Goal: Task Accomplishment & Management: Manage account settings

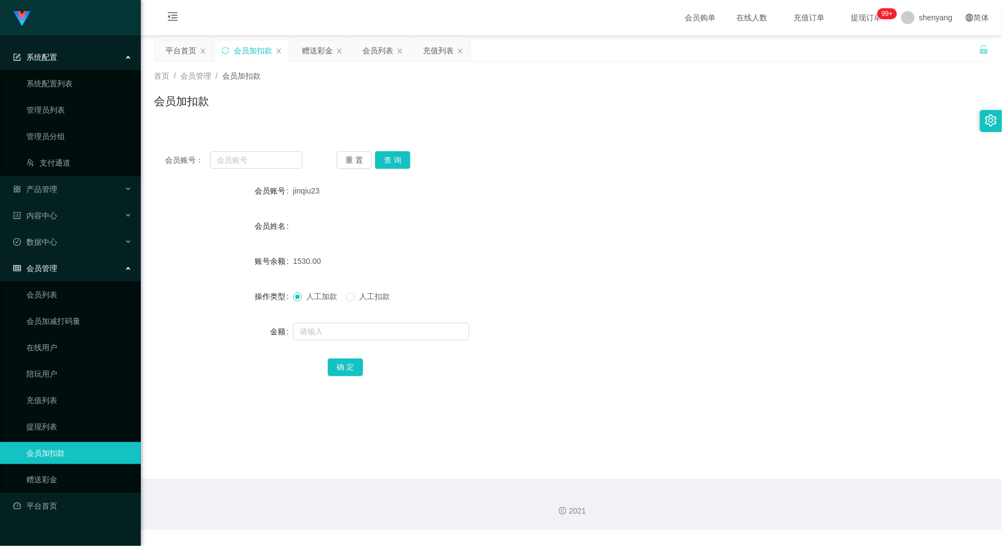
click at [321, 124] on div "首页 / 会员管理 / 会员加扣款 / 会员加扣款" at bounding box center [571, 94] width 861 height 65
click at [383, 47] on div "会员列表" at bounding box center [377, 50] width 31 height 21
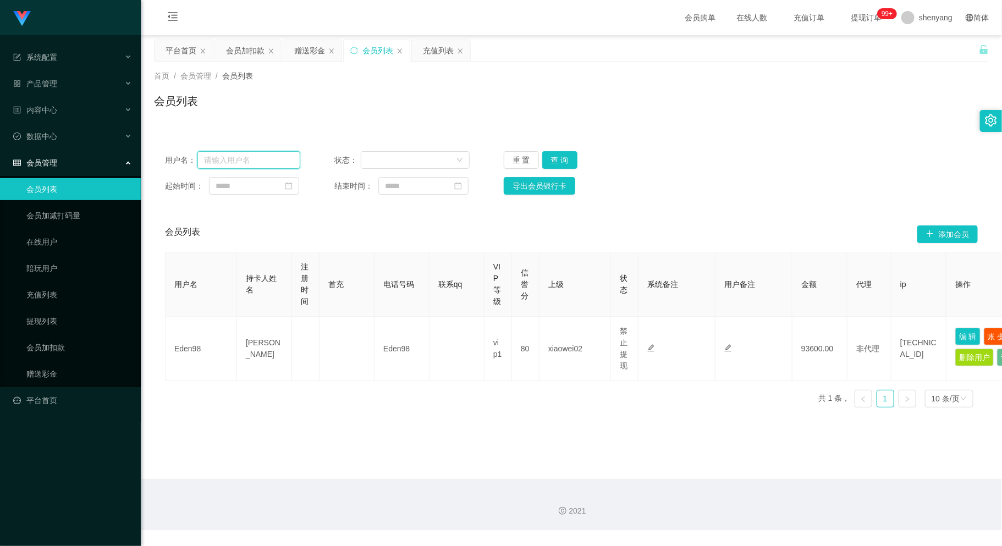
click at [234, 162] on input "text" at bounding box center [248, 160] width 103 height 18
paste input "Haozi1234"
type input "Haozi1234"
click at [563, 156] on button "查 询" at bounding box center [559, 160] width 35 height 18
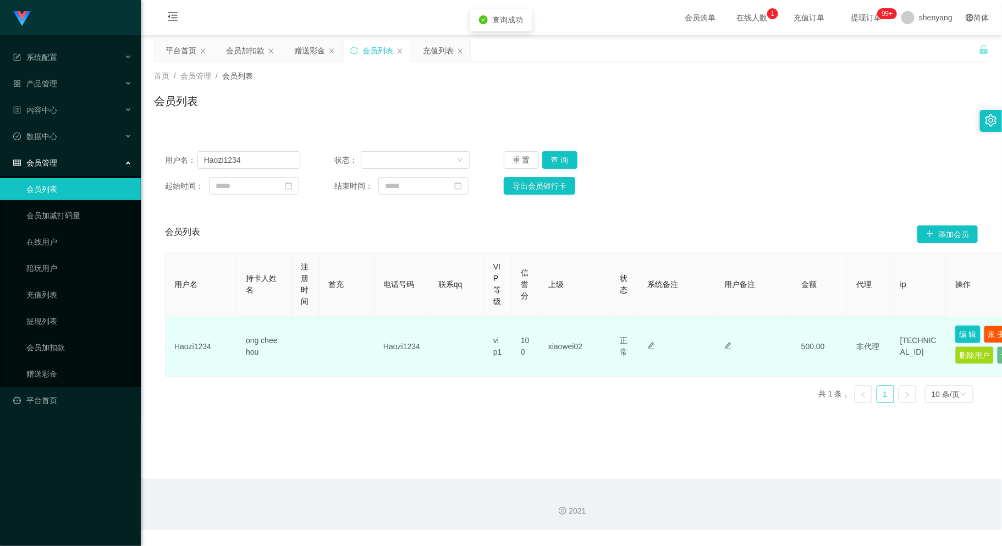
click at [964, 332] on button "编 辑" at bounding box center [967, 335] width 25 height 18
type input "Haozi1234"
type input "ong chee hou"
type input "100"
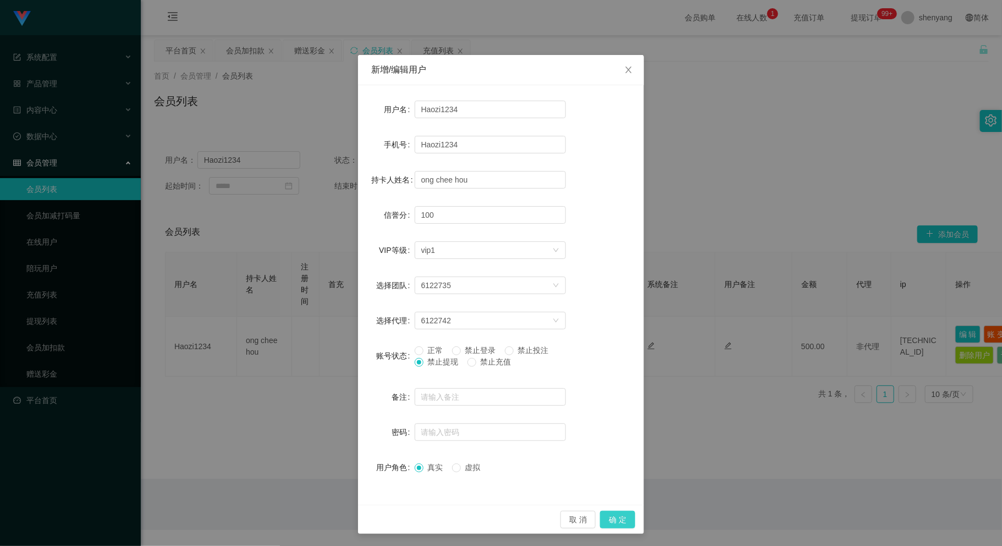
click at [610, 514] on button "确 定" at bounding box center [617, 520] width 35 height 18
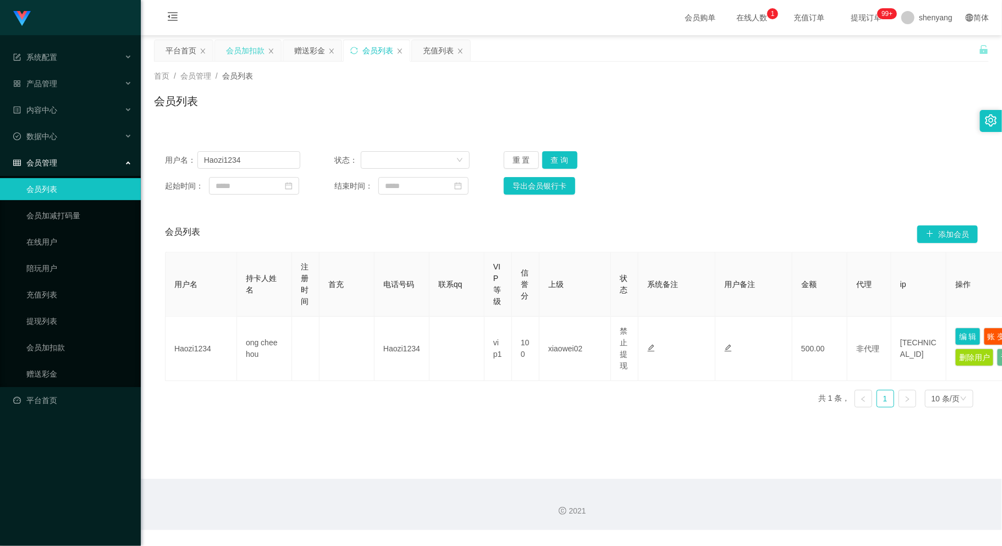
click at [251, 45] on div "会员加扣款" at bounding box center [245, 50] width 38 height 21
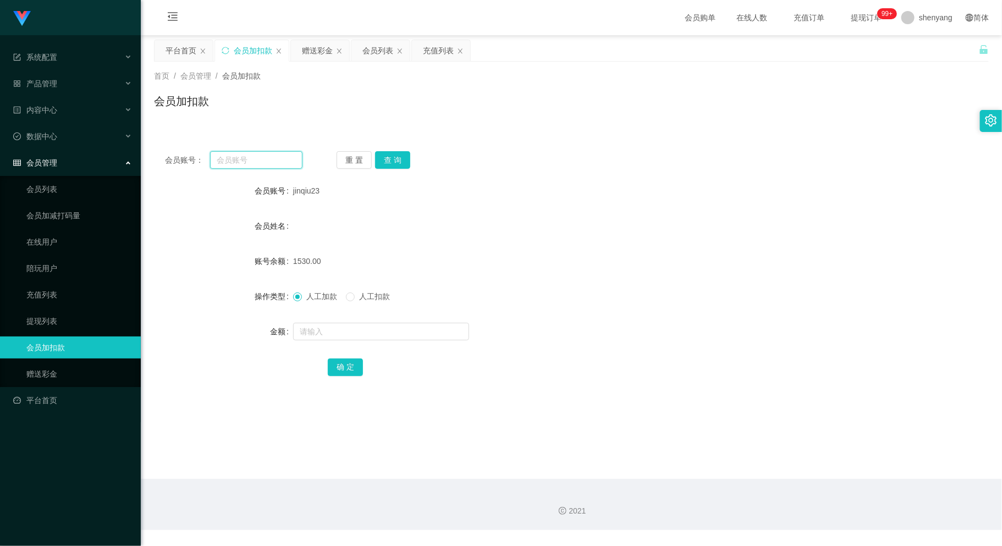
click at [251, 158] on input "text" at bounding box center [256, 160] width 92 height 18
paste input "Limchengyee"
type input "Limchengyee"
click at [392, 159] on button "查 询" at bounding box center [392, 160] width 35 height 18
click at [342, 329] on input "text" at bounding box center [381, 332] width 176 height 18
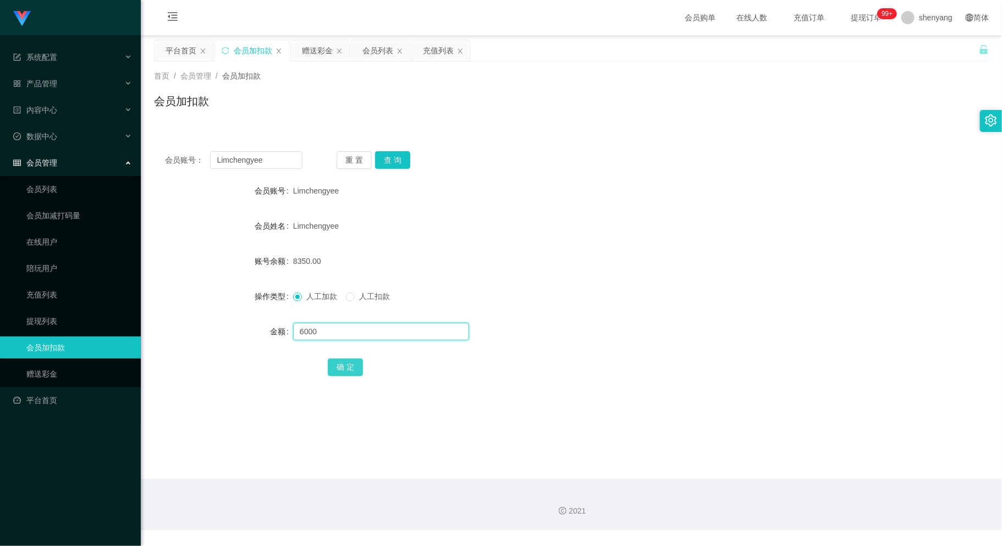
type input "6000"
click at [338, 370] on button "确 定" at bounding box center [345, 368] width 35 height 18
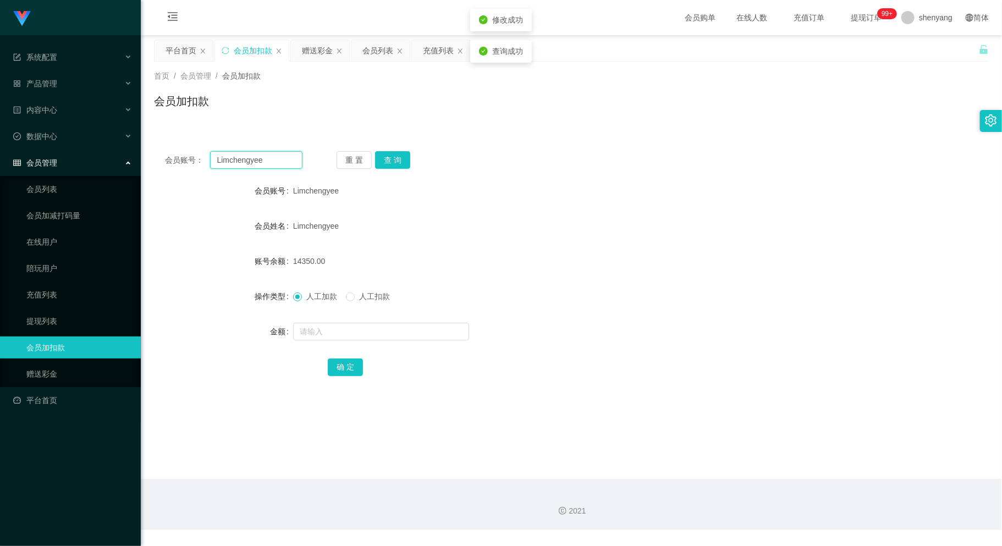
drag, startPoint x: 271, startPoint y: 164, endPoint x: 202, endPoint y: 173, distance: 69.9
click at [202, 173] on div "会员账号： Limchengyee 重 置 查 询 会员账号 Limchengyee 会员姓名 Limchengyee 账号余额 14350.00 操作类型 …" at bounding box center [571, 271] width 835 height 262
click at [253, 155] on input "text" at bounding box center [256, 160] width 92 height 18
paste input "WW123"
type input "WW123"
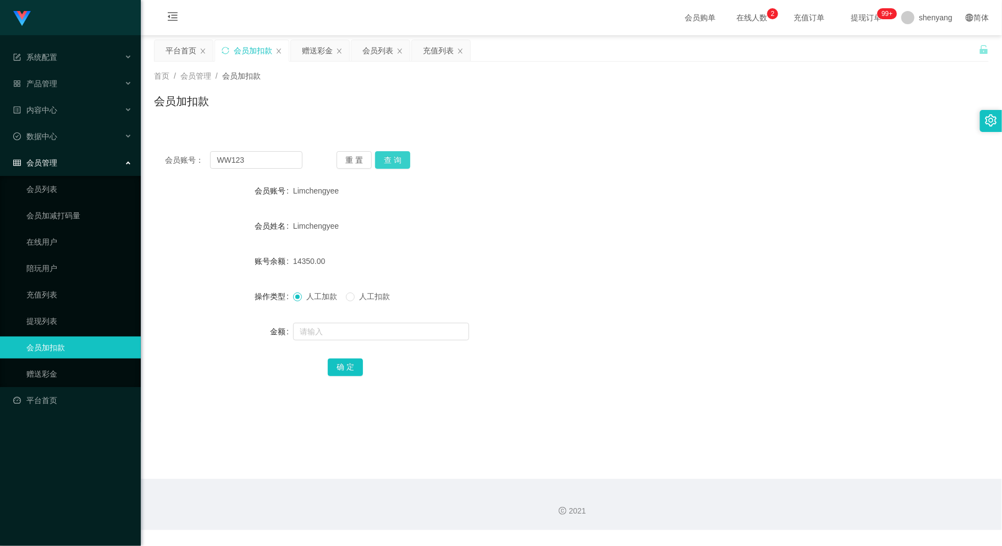
click at [400, 161] on button "查 询" at bounding box center [392, 160] width 35 height 18
click at [365, 332] on input "text" at bounding box center [381, 332] width 176 height 18
type input "500"
click at [340, 367] on button "确 定" at bounding box center [345, 368] width 35 height 18
drag, startPoint x: 256, startPoint y: 163, endPoint x: 170, endPoint y: 170, distance: 85.5
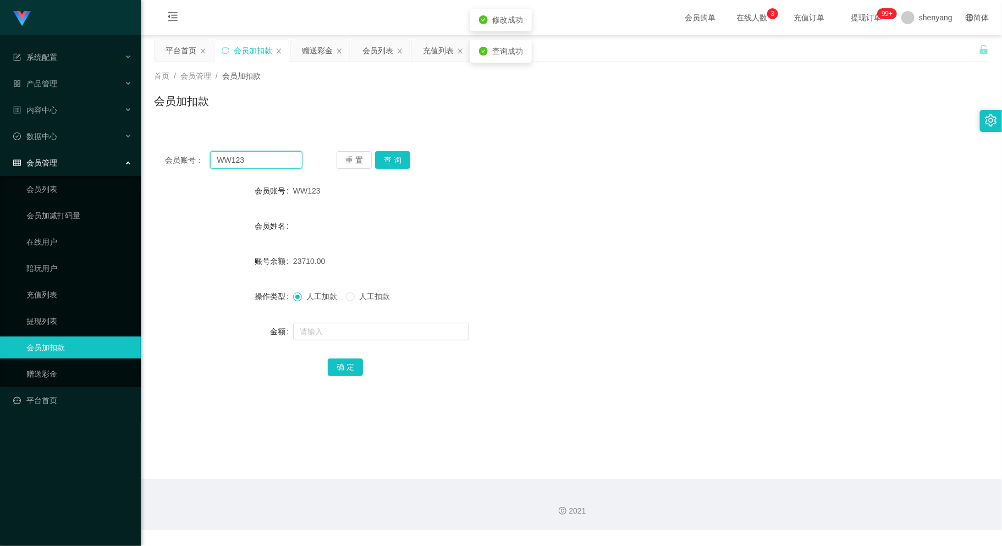
click at [170, 170] on div "会员账号： WW123 重 置 查 询 会员账号 WW123 会员姓名 账号余额 23710.00 操作类型 人工加款 人工扣款 金额 确 定" at bounding box center [571, 271] width 835 height 262
click at [378, 45] on div "会员列表" at bounding box center [377, 50] width 31 height 21
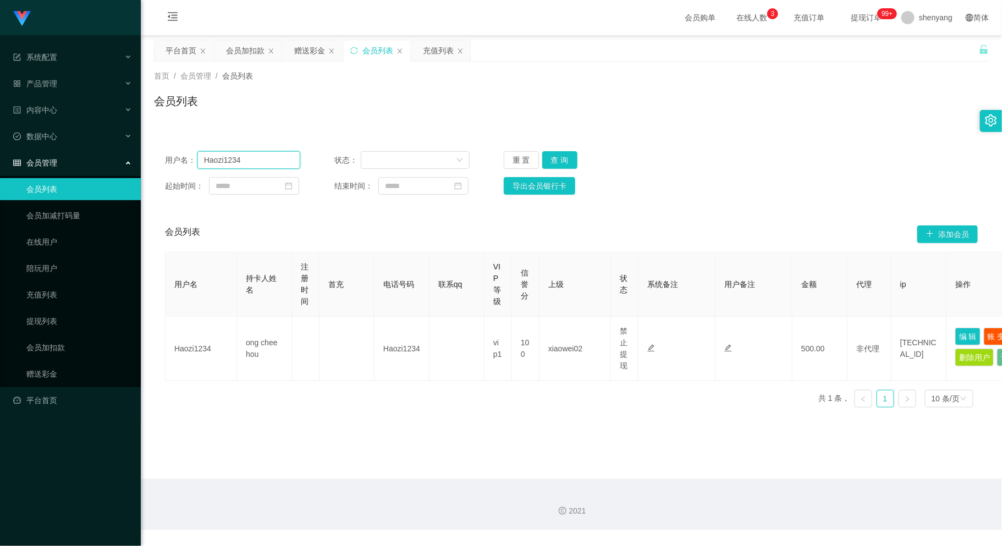
drag, startPoint x: 185, startPoint y: 163, endPoint x: 167, endPoint y: 167, distance: 18.4
click at [167, 167] on div "用户名： Haozi1234" at bounding box center [232, 160] width 135 height 18
paste input "Virrex3926"
type input "Virrex3926"
click at [556, 155] on button "查 询" at bounding box center [559, 160] width 35 height 18
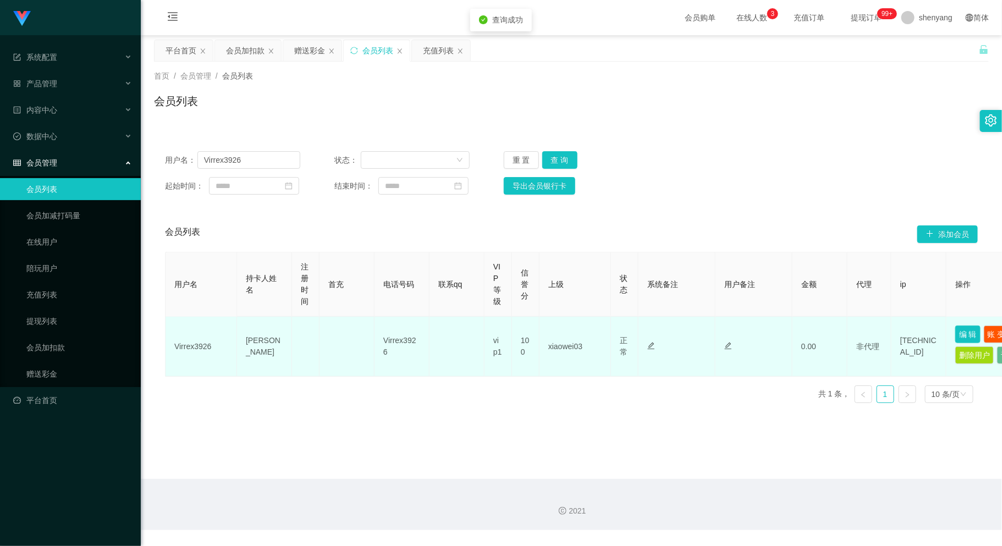
click at [964, 332] on button "编 辑" at bounding box center [967, 335] width 25 height 18
type input "Virrex3926"
type input "[PERSON_NAME]"
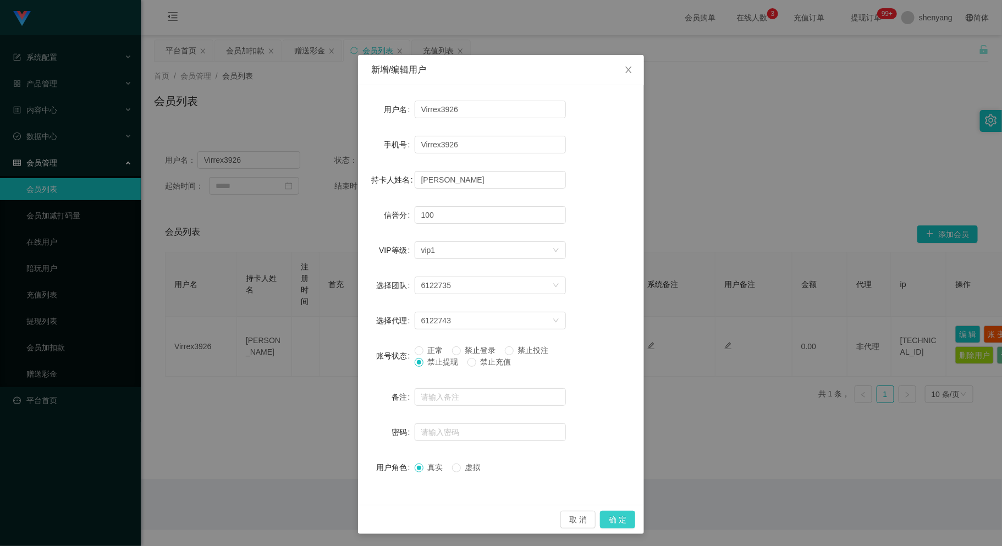
click at [611, 516] on button "确 定" at bounding box center [617, 520] width 35 height 18
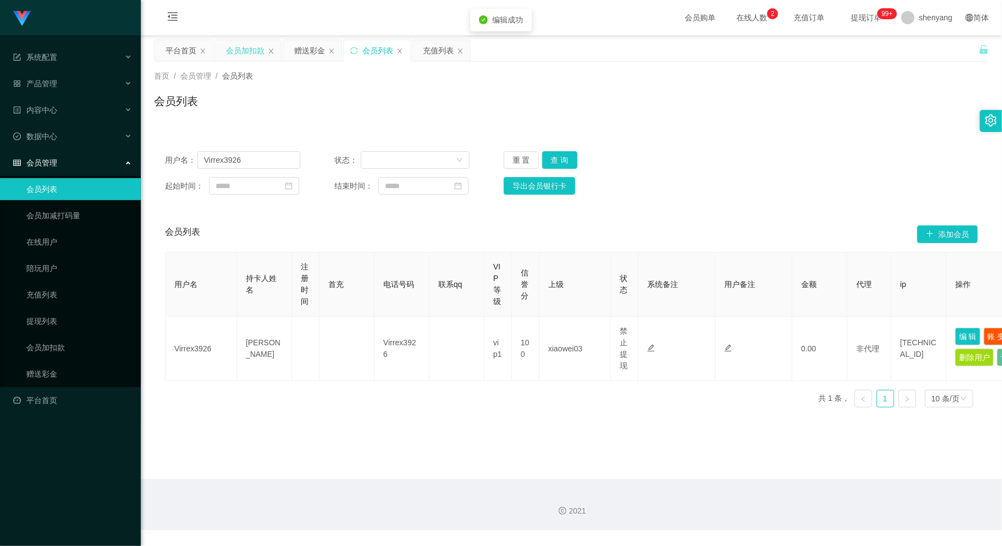
click at [243, 52] on div "会员加扣款" at bounding box center [245, 50] width 38 height 21
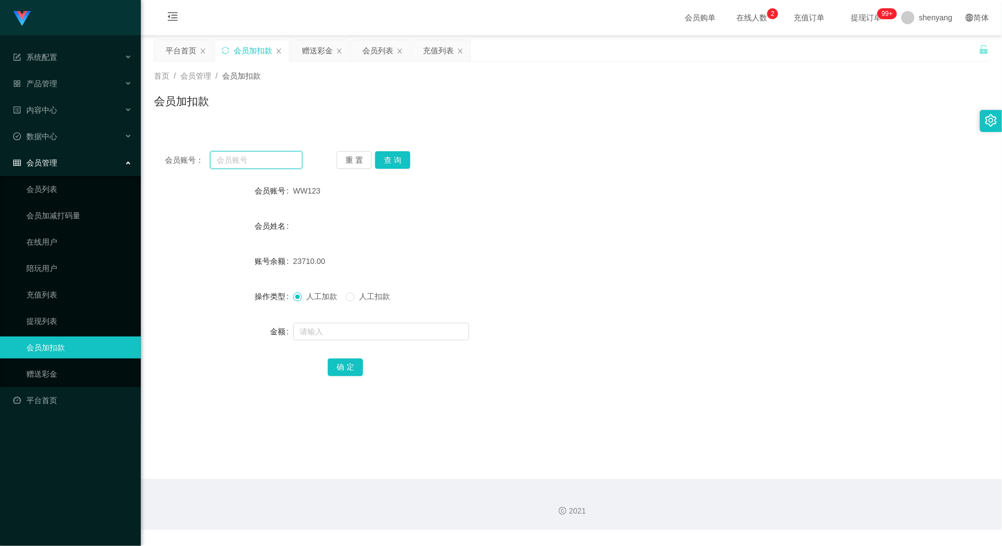
click at [245, 160] on input "text" at bounding box center [256, 160] width 92 height 18
click at [235, 159] on input "text" at bounding box center [256, 160] width 92 height 18
paste input "ktyap93"
type input "ktyap93"
click at [399, 157] on button "查 询" at bounding box center [392, 160] width 35 height 18
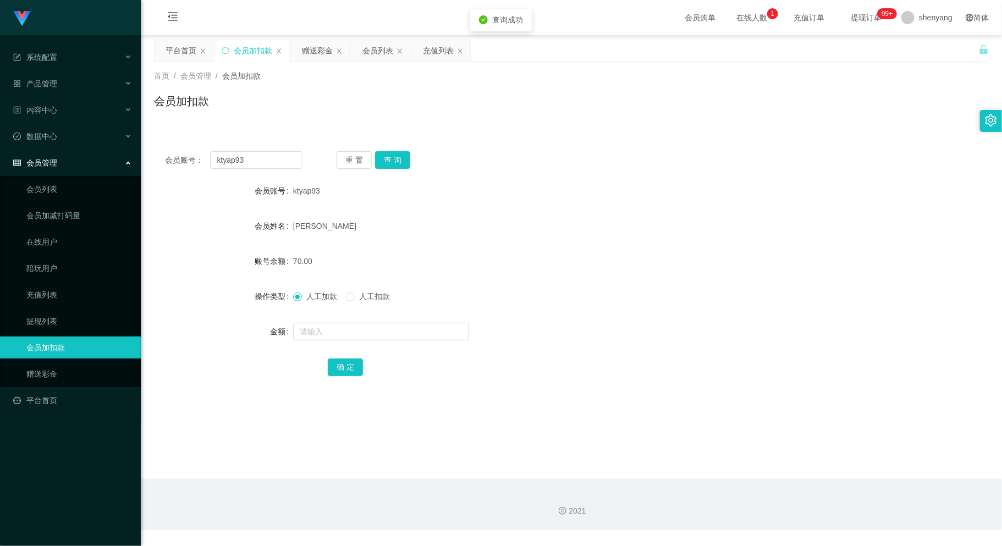
click at [360, 343] on form "会员账号 ktyap93 会员姓名 [PERSON_NAME] 账号余额 70.00 操作类型 人工加款 人工扣款 金额 确 定" at bounding box center [571, 279] width 835 height 198
click at [359, 337] on input "text" at bounding box center [381, 332] width 176 height 18
type input "500"
click at [345, 367] on button "确 定" at bounding box center [345, 368] width 35 height 18
drag, startPoint x: 217, startPoint y: 162, endPoint x: 201, endPoint y: 166, distance: 15.7
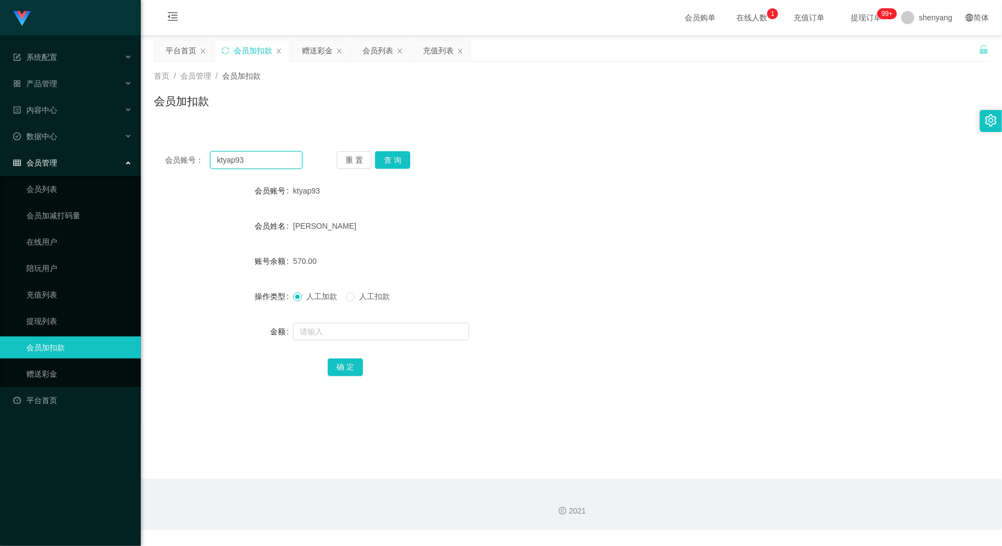
click at [201, 166] on div "会员账号： ktyap93" at bounding box center [233, 160] width 137 height 18
click at [372, 50] on div "会员列表" at bounding box center [377, 50] width 31 height 21
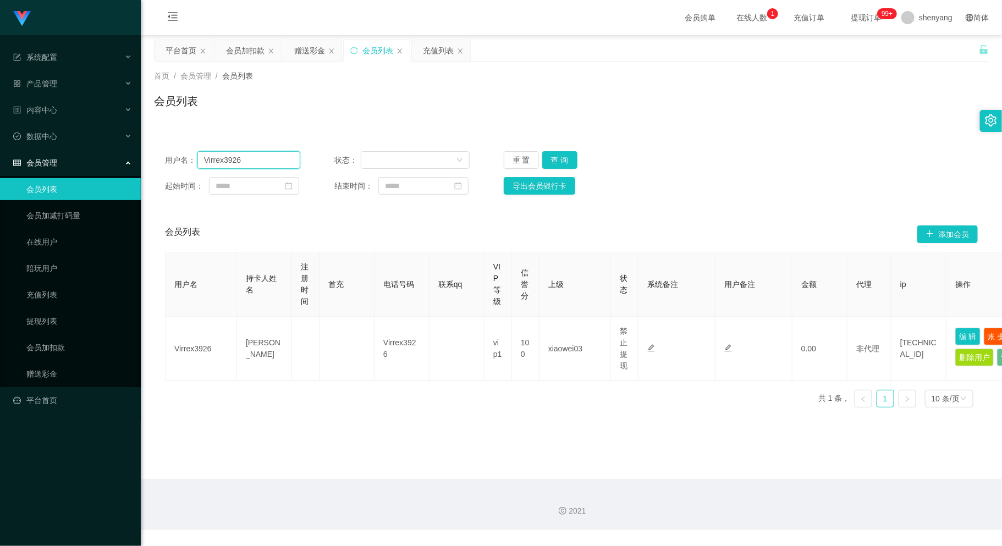
drag, startPoint x: 243, startPoint y: 160, endPoint x: 177, endPoint y: 172, distance: 67.0
click at [177, 172] on div "用户名： Virrex3926 状态： 重 置 查 询 起始时间： 结束时间： 导出会员银行卡" at bounding box center [571, 172] width 835 height 65
paste input "ktyap93"
type input "ktyap93"
click at [550, 157] on button "查 询" at bounding box center [559, 160] width 35 height 18
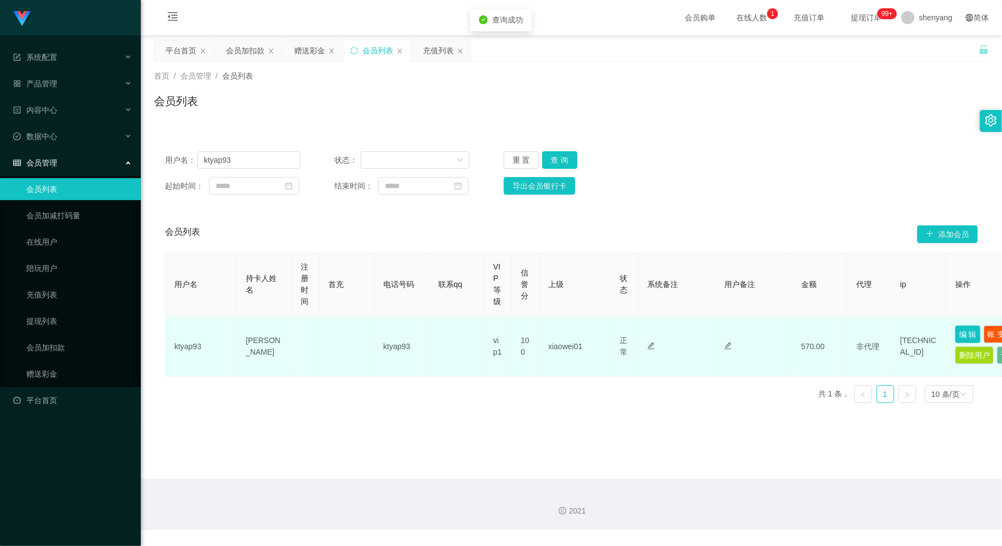
click at [960, 332] on button "编 辑" at bounding box center [967, 335] width 25 height 18
type input "ktyap93"
type input "[PERSON_NAME]"
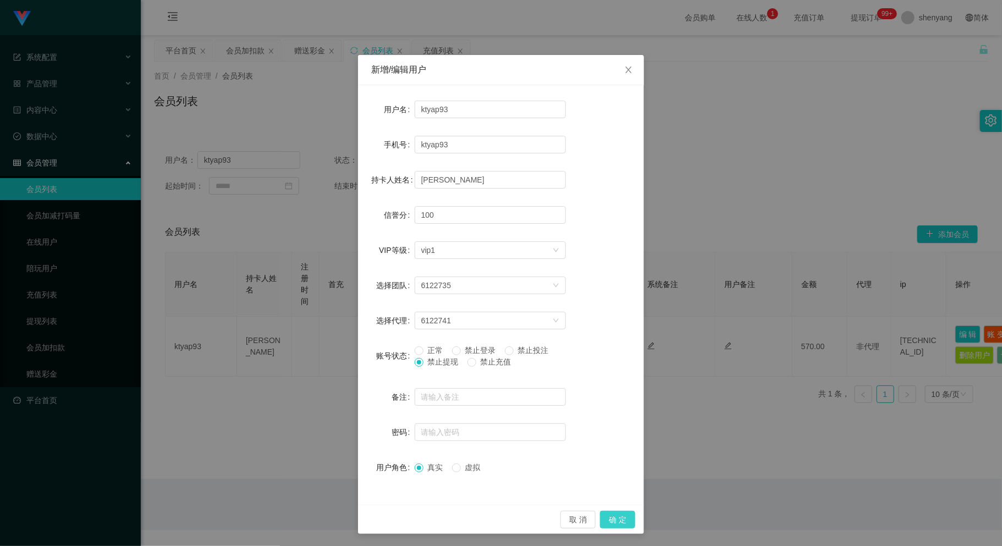
click at [626, 520] on button "确 定" at bounding box center [617, 520] width 35 height 18
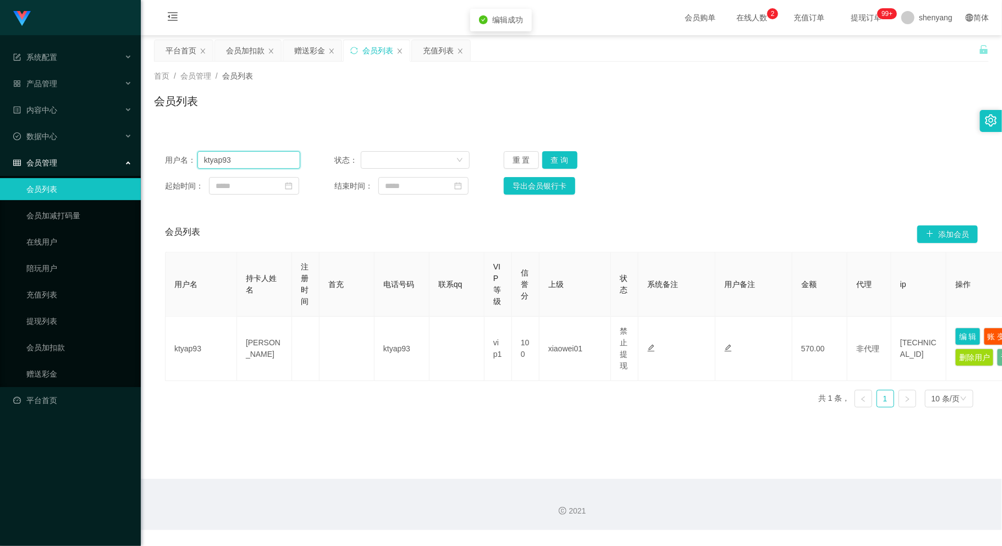
drag, startPoint x: 236, startPoint y: 157, endPoint x: 201, endPoint y: 162, distance: 35.0
click at [201, 162] on input "ktyap93" at bounding box center [248, 160] width 103 height 18
click at [250, 46] on div "会员加扣款" at bounding box center [245, 50] width 38 height 21
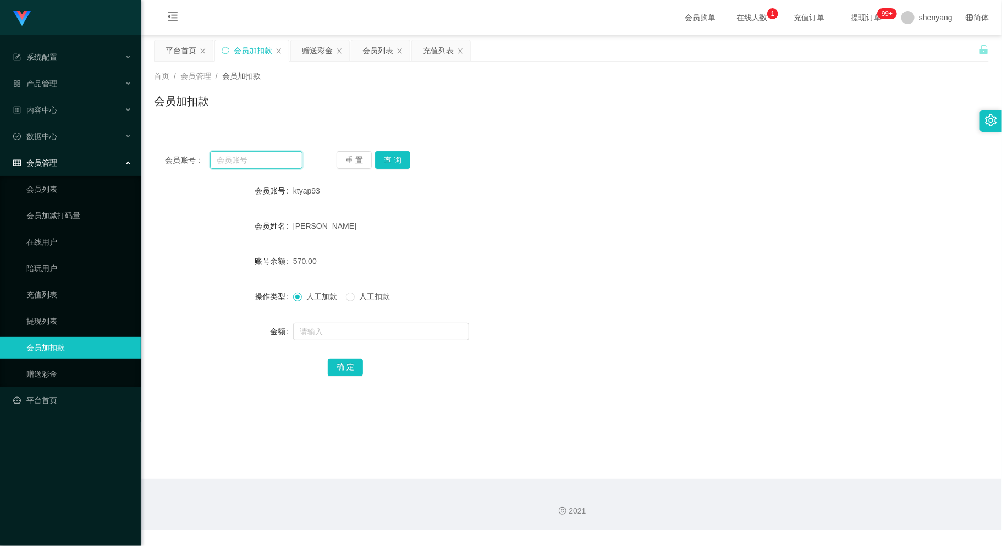
click at [257, 157] on input "text" at bounding box center [256, 160] width 92 height 18
paste input "Haozi1234"
type input "Haozi1234"
click at [393, 163] on button "查 询" at bounding box center [392, 160] width 35 height 18
click at [367, 324] on input "text" at bounding box center [381, 332] width 176 height 18
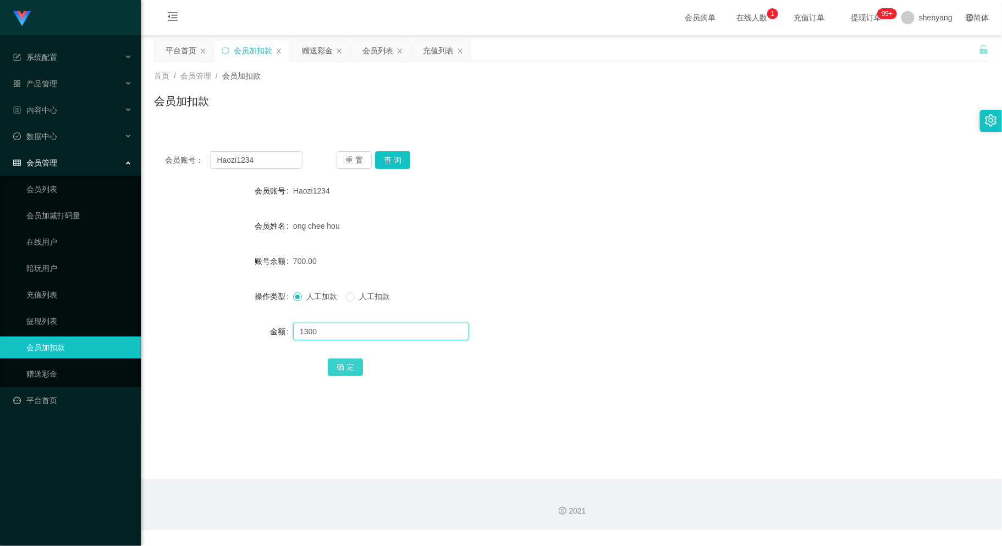
type input "1300"
click at [345, 363] on button "确 定" at bounding box center [345, 368] width 35 height 18
click at [377, 46] on div "会员列表" at bounding box center [377, 50] width 31 height 21
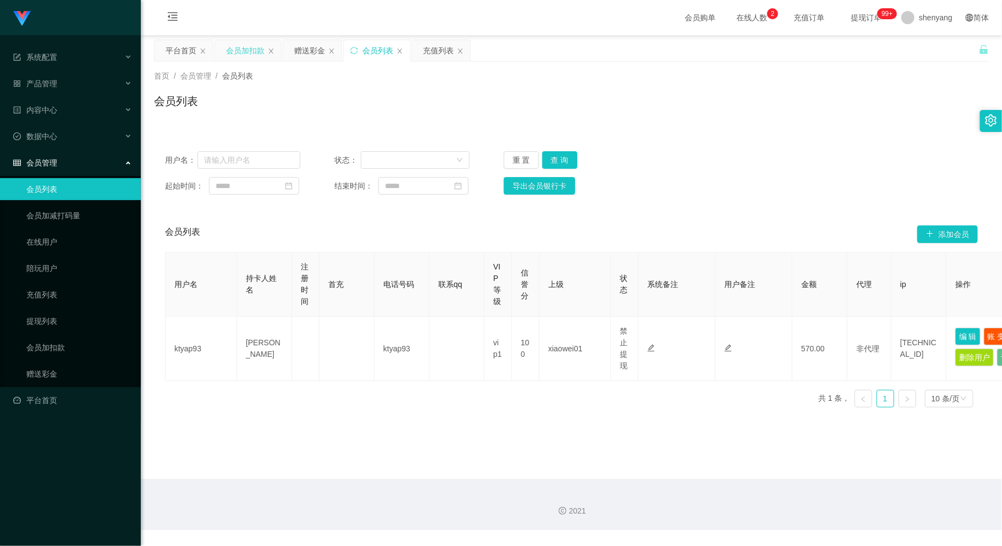
click at [252, 45] on div "会员加扣款" at bounding box center [245, 50] width 38 height 21
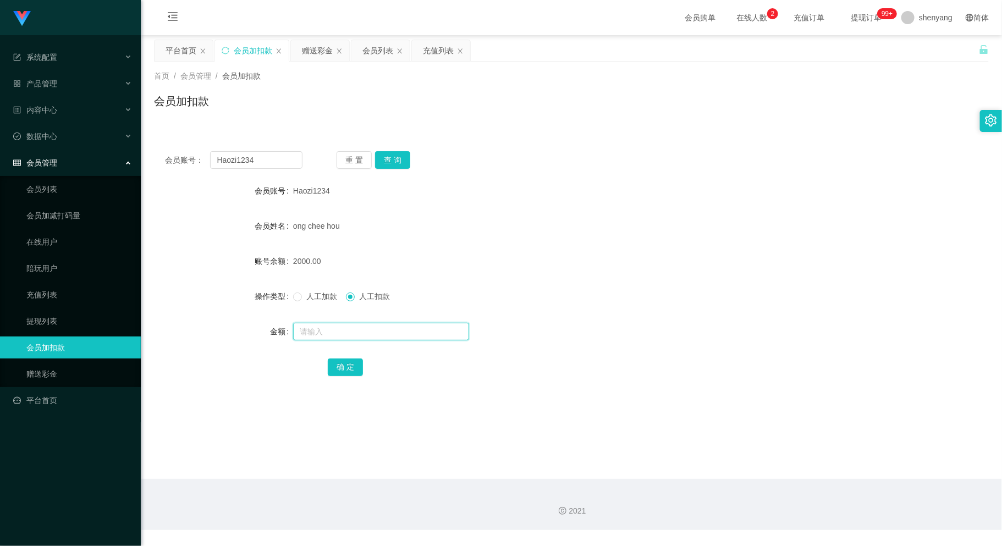
click at [322, 331] on input "text" at bounding box center [381, 332] width 176 height 18
type input "300"
click at [355, 381] on div "会员账号： Haozi1234 重 置 查 询 会员账号 Haozi1234 会员姓名 ong chee hou 账号余额 2000.00 操作类型 人工加款…" at bounding box center [571, 271] width 835 height 262
click at [347, 366] on button "确 定" at bounding box center [345, 368] width 35 height 18
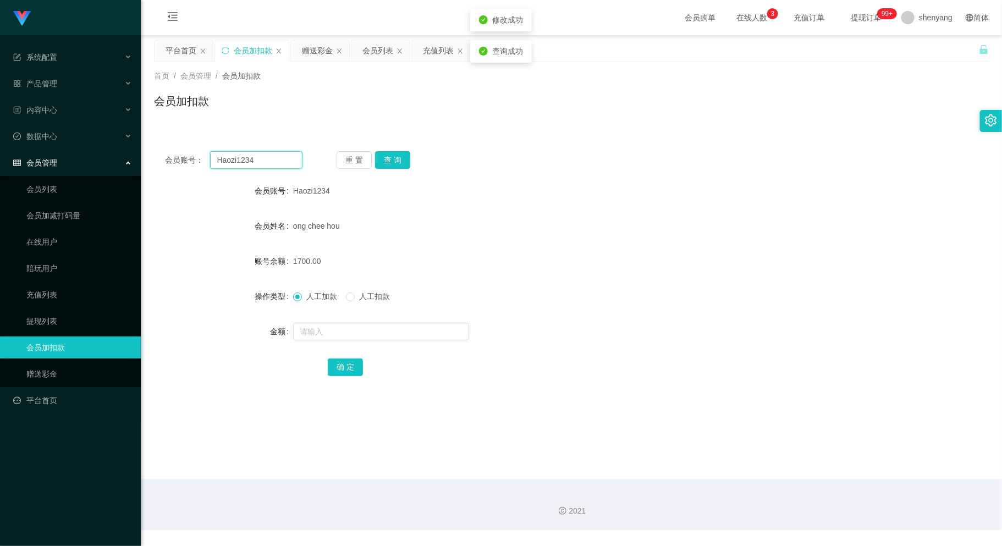
drag, startPoint x: 265, startPoint y: 167, endPoint x: 200, endPoint y: 163, distance: 65.0
click at [200, 163] on div "会员账号： Haozi1234" at bounding box center [233, 160] width 137 height 18
click at [236, 158] on input "text" at bounding box center [256, 160] width 92 height 18
paste input "an931a"
type input "an931a"
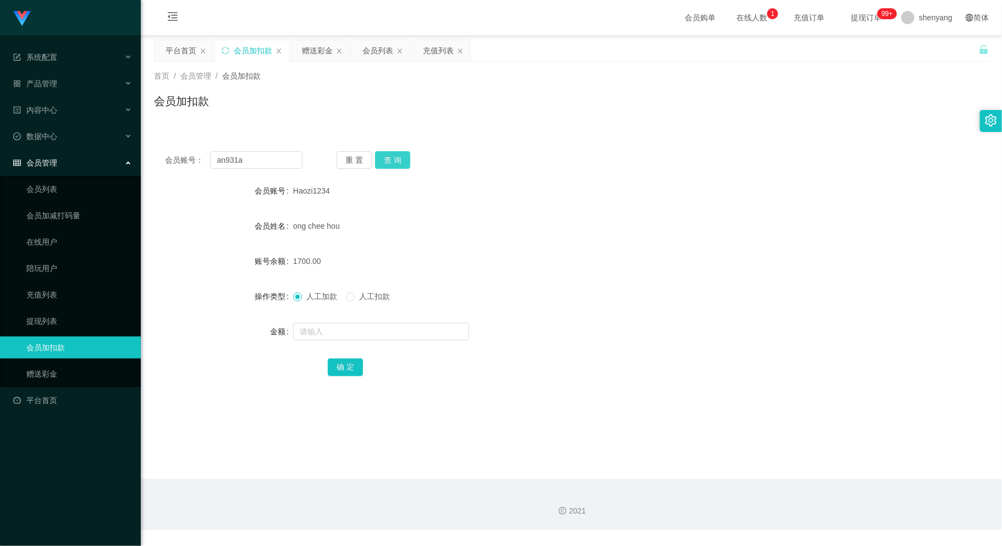
click at [393, 154] on button "查 询" at bounding box center [392, 160] width 35 height 18
click at [368, 327] on input "text" at bounding box center [381, 332] width 176 height 18
type input "500"
click at [339, 365] on button "确 定" at bounding box center [345, 368] width 35 height 18
drag, startPoint x: 248, startPoint y: 162, endPoint x: 201, endPoint y: 172, distance: 47.7
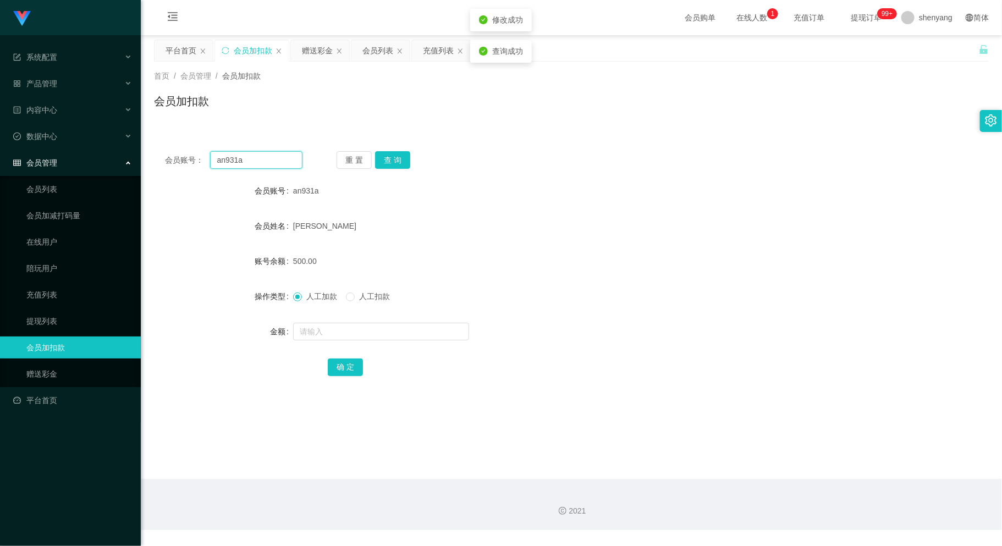
click at [201, 172] on div "会员账号： an931a 重 置 查 询 会员账号 an931a 会员姓名 [PERSON_NAME] 账号余额 500.00 操作类型 人工加款 人工扣款 …" at bounding box center [571, 271] width 835 height 262
click at [221, 160] on input "text" at bounding box center [256, 160] width 92 height 18
paste input "ktyap93"
type input "ktyap93"
click at [388, 157] on button "查 询" at bounding box center [392, 160] width 35 height 18
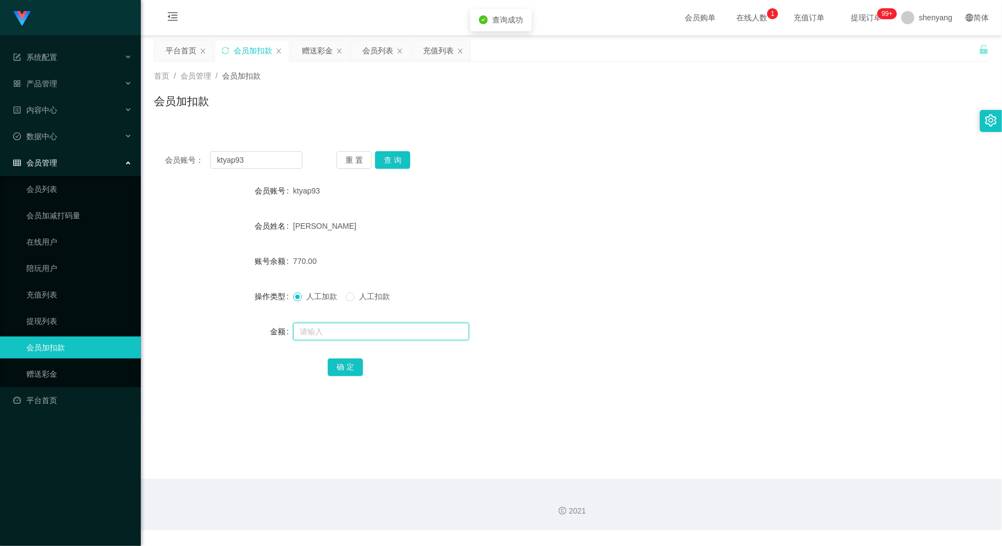
click at [335, 330] on input "text" at bounding box center [381, 332] width 176 height 18
type input "1000"
click at [347, 365] on button "确 定" at bounding box center [345, 368] width 35 height 18
click at [168, 167] on div "会员账号： ktyap93" at bounding box center [233, 160] width 137 height 18
